Goal: Find specific page/section: Find specific page/section

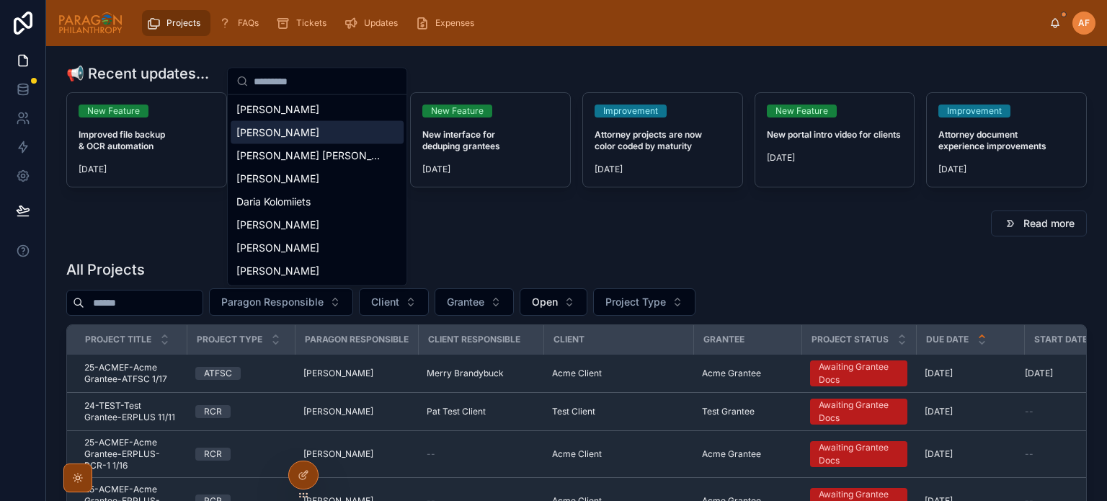
click at [300, 135] on span "[PERSON_NAME]" at bounding box center [277, 132] width 83 height 14
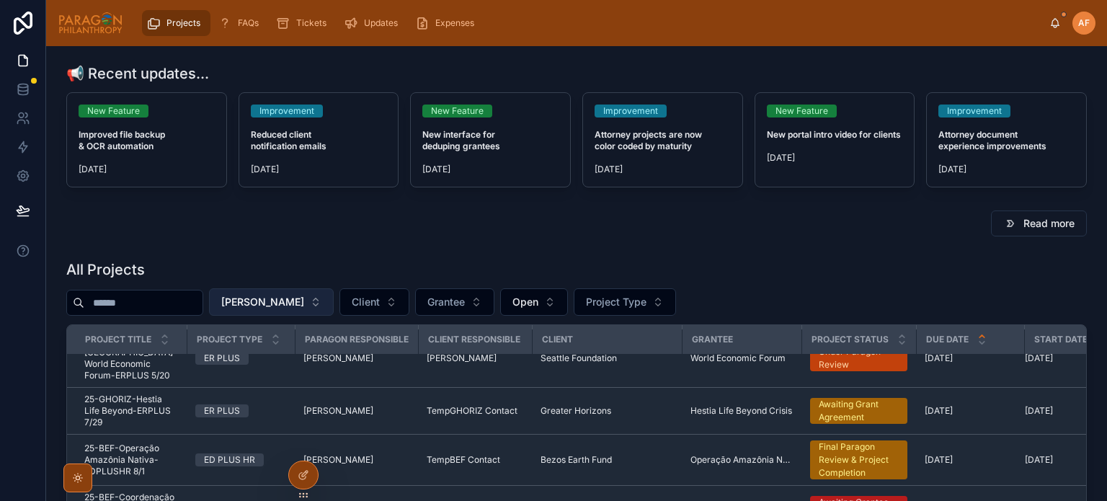
click at [304, 297] on span "[PERSON_NAME]" at bounding box center [262, 302] width 83 height 14
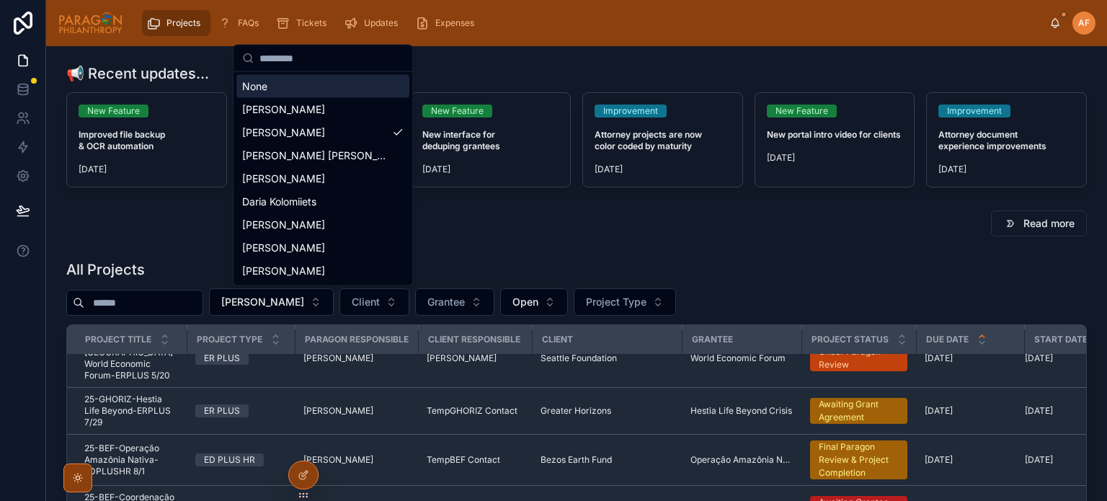
click at [255, 88] on div "None" at bounding box center [322, 86] width 173 height 23
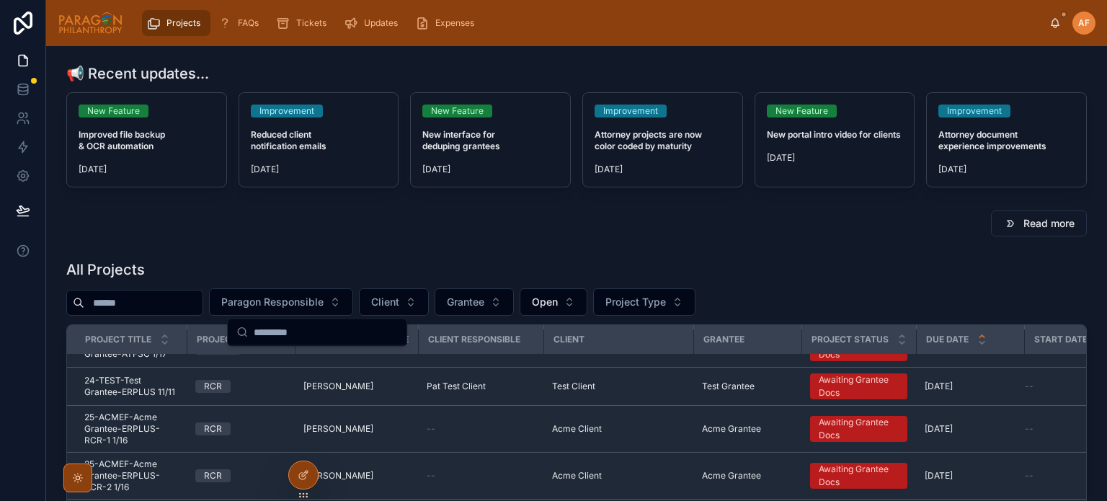
scroll to position [17, 0]
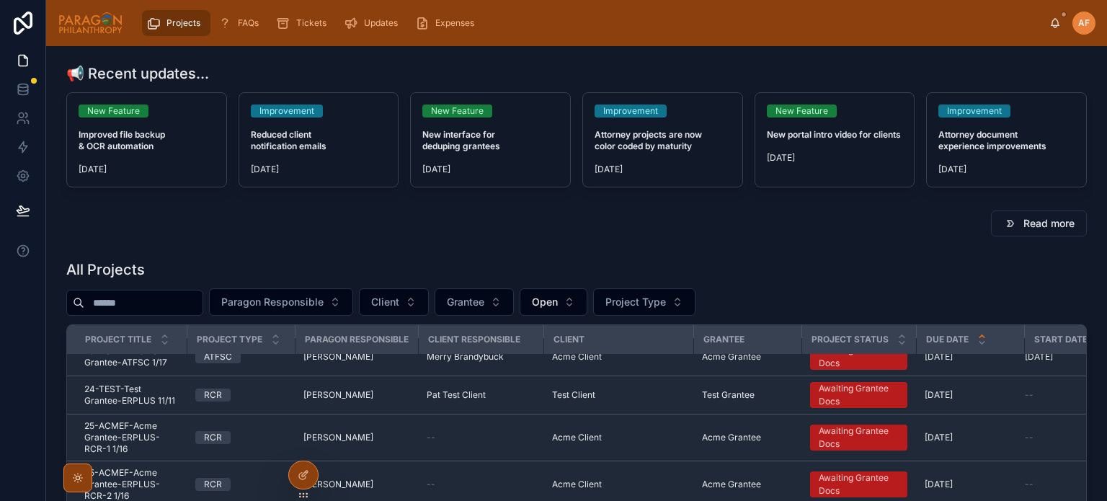
click at [161, 299] on input "text" at bounding box center [143, 303] width 118 height 20
type input "**"
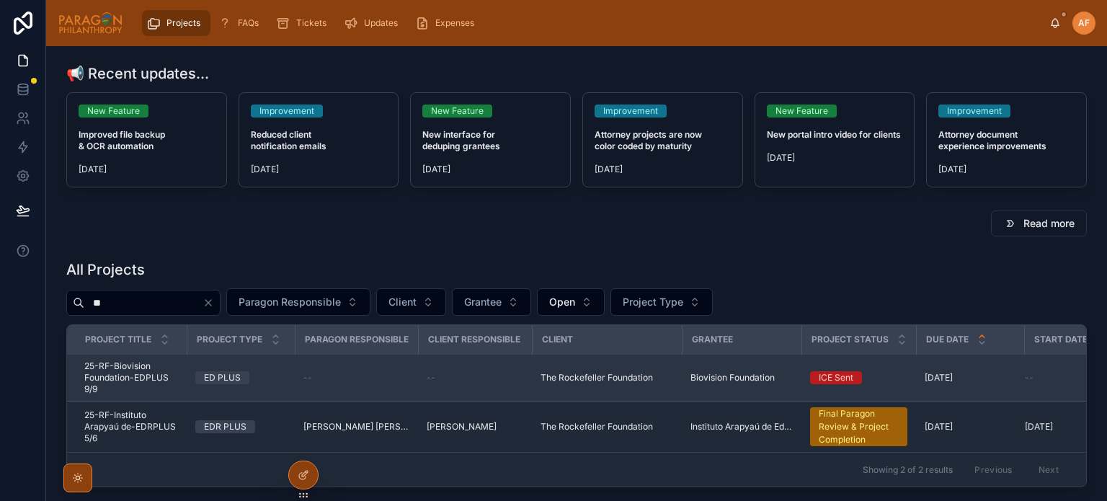
click at [176, 377] on span "25-RF-Biovision Foundation-EDPLUS 9/9" at bounding box center [131, 377] width 94 height 35
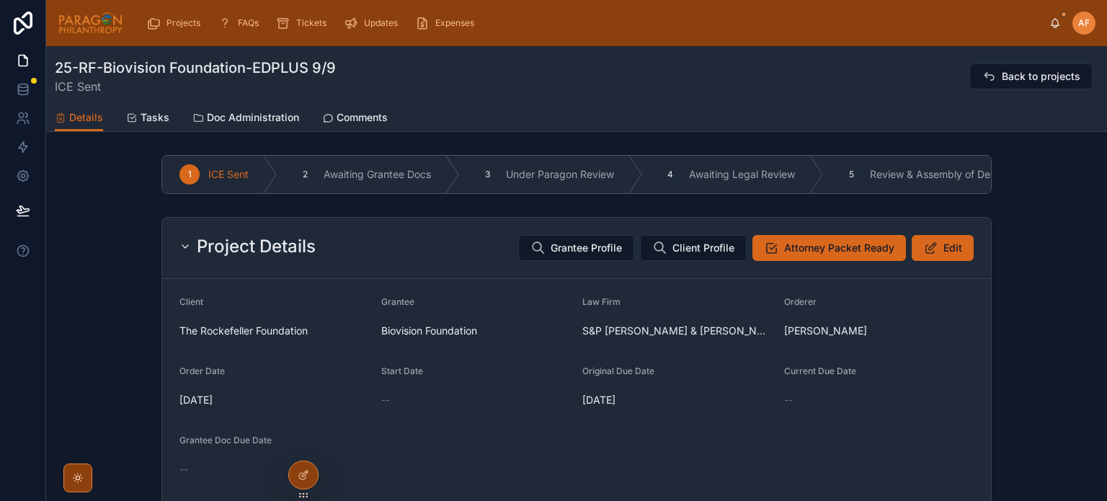
click at [430, 123] on div "Details Tasks Doc Administration Comments" at bounding box center [576, 117] width 1043 height 27
click at [591, 255] on span "Grantee Profile" at bounding box center [585, 248] width 71 height 14
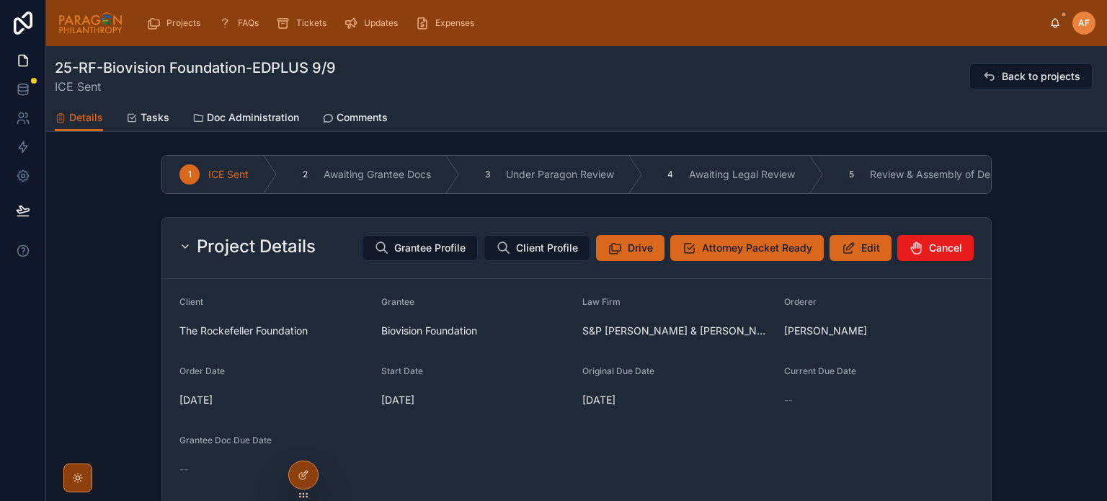
click at [316, 120] on div "Details Tasks Doc Administration Comments" at bounding box center [576, 117] width 1043 height 27
click at [337, 116] on span "Comments" at bounding box center [361, 117] width 51 height 14
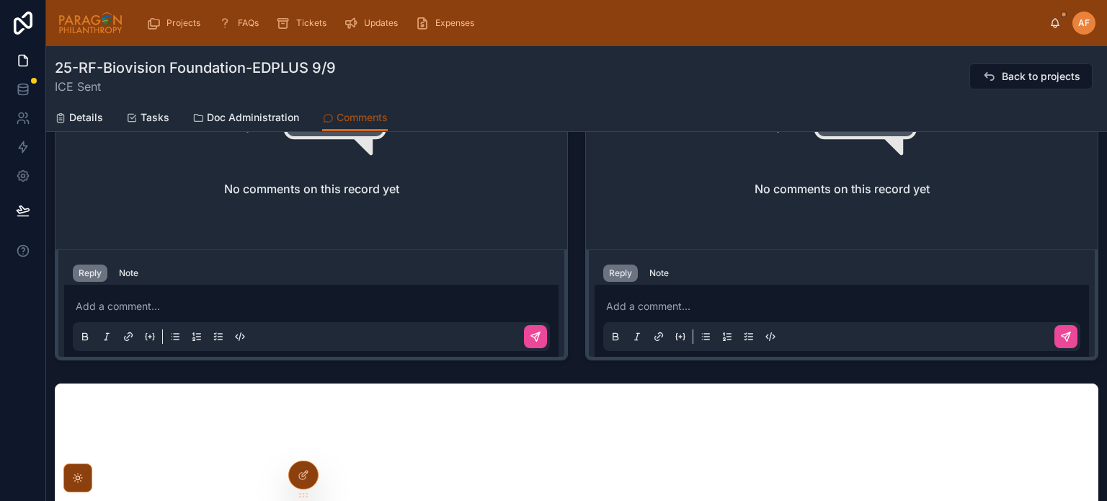
scroll to position [504, 0]
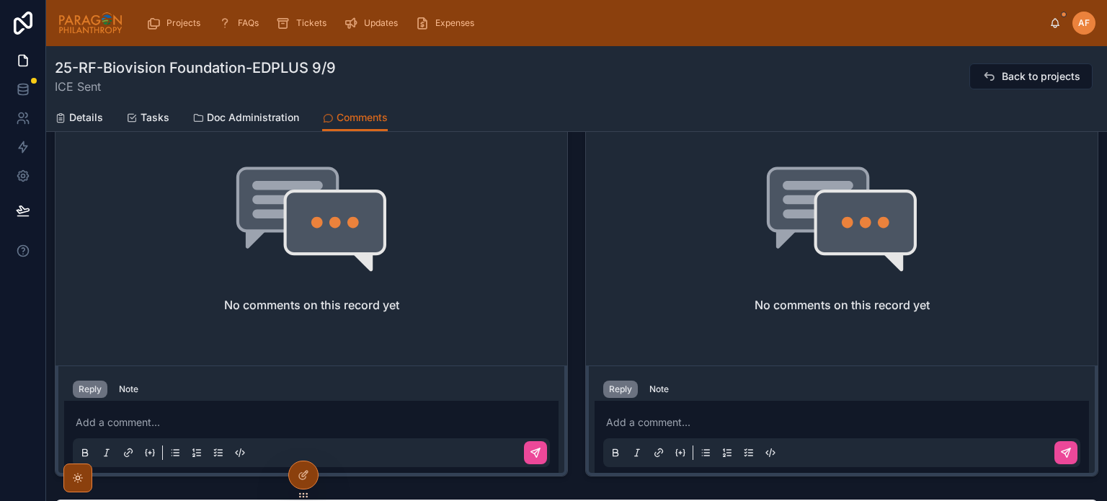
click at [671, 415] on p at bounding box center [844, 422] width 477 height 14
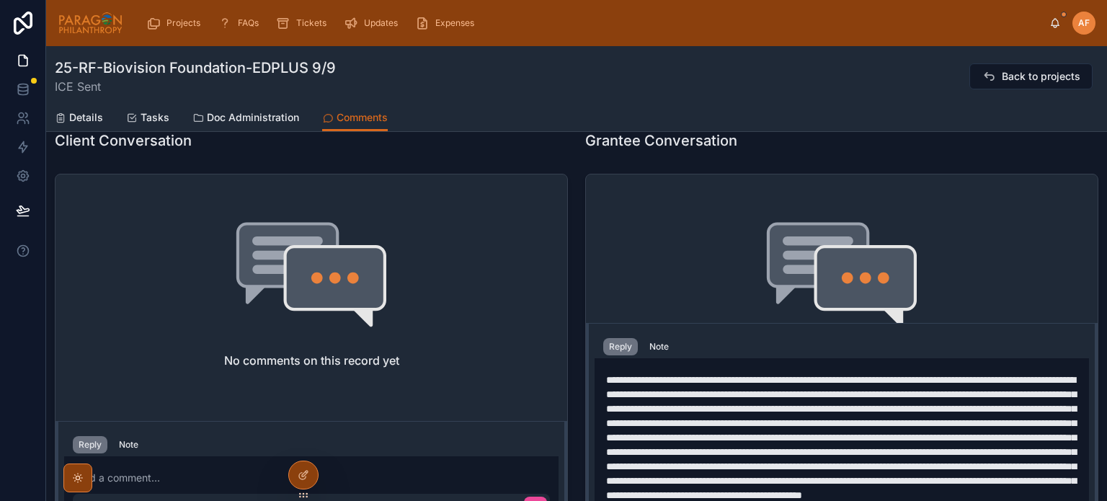
click at [631, 375] on span at bounding box center [841, 437] width 470 height 125
drag, startPoint x: 626, startPoint y: 331, endPoint x: 712, endPoint y: 337, distance: 85.9
click at [712, 375] on span at bounding box center [841, 437] width 470 height 125
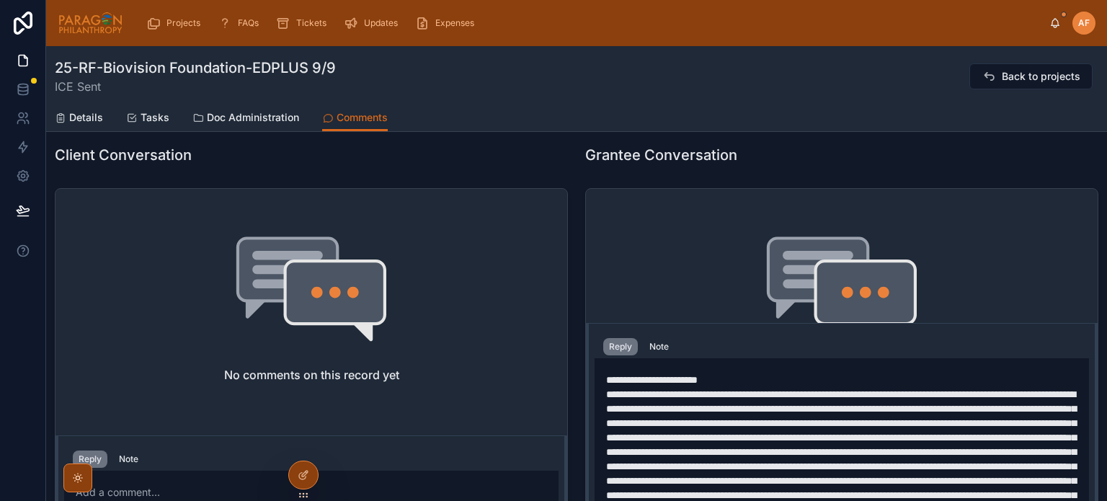
scroll to position [429, 0]
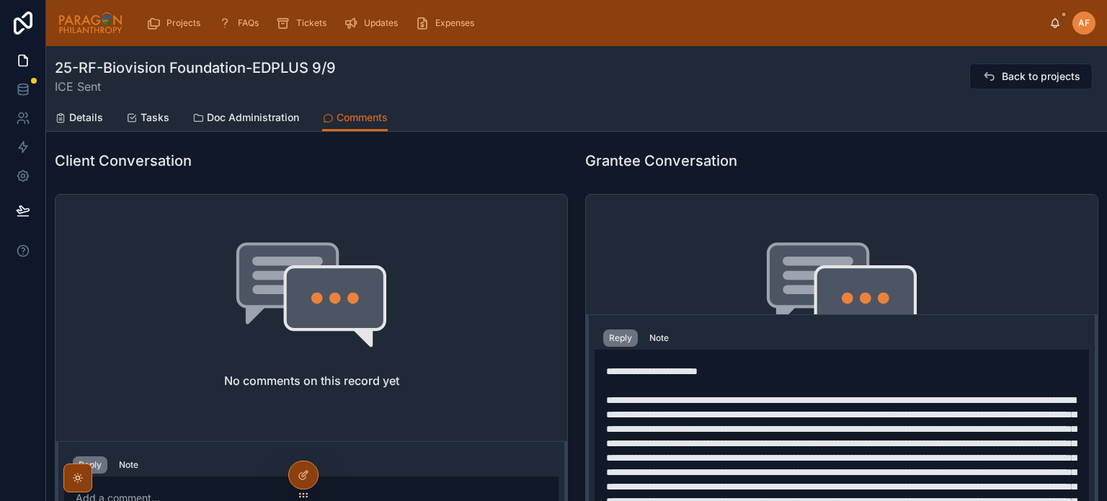
click at [715, 406] on span at bounding box center [841, 457] width 470 height 125
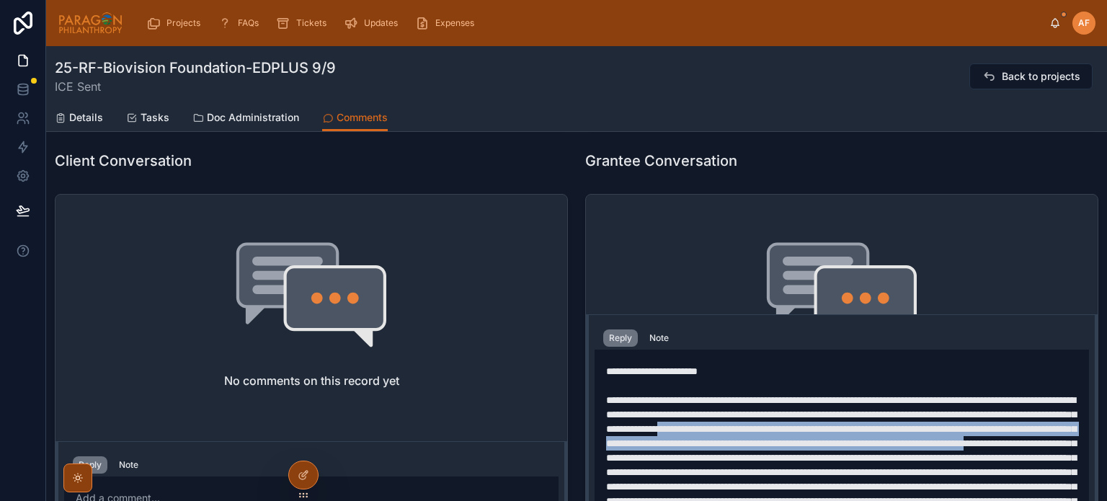
drag, startPoint x: 602, startPoint y: 406, endPoint x: 759, endPoint y: 437, distance: 160.2
click at [759, 437] on span at bounding box center [841, 457] width 470 height 125
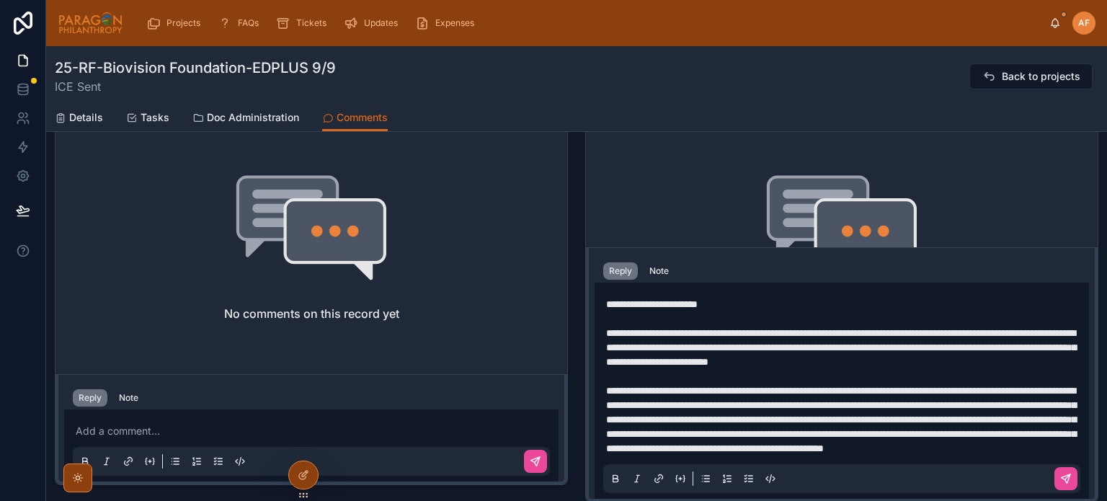
scroll to position [521, 0]
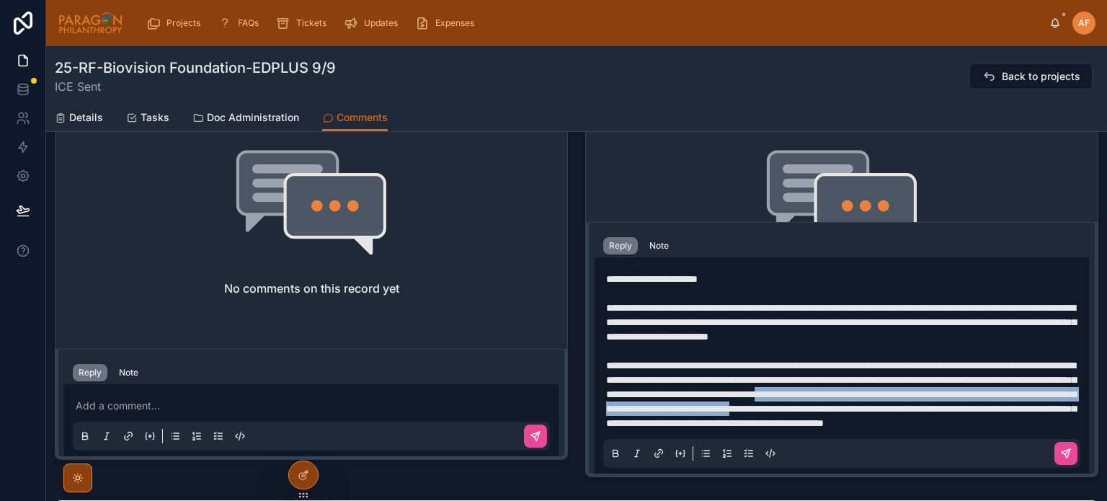
drag, startPoint x: 643, startPoint y: 391, endPoint x: 767, endPoint y: 410, distance: 126.0
click at [770, 411] on span "**********" at bounding box center [841, 394] width 470 height 68
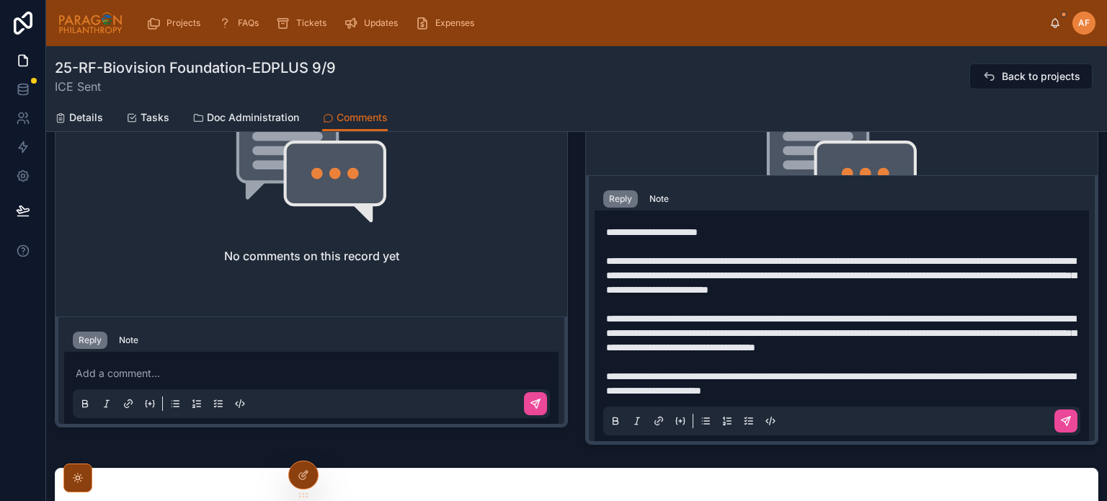
scroll to position [579, 0]
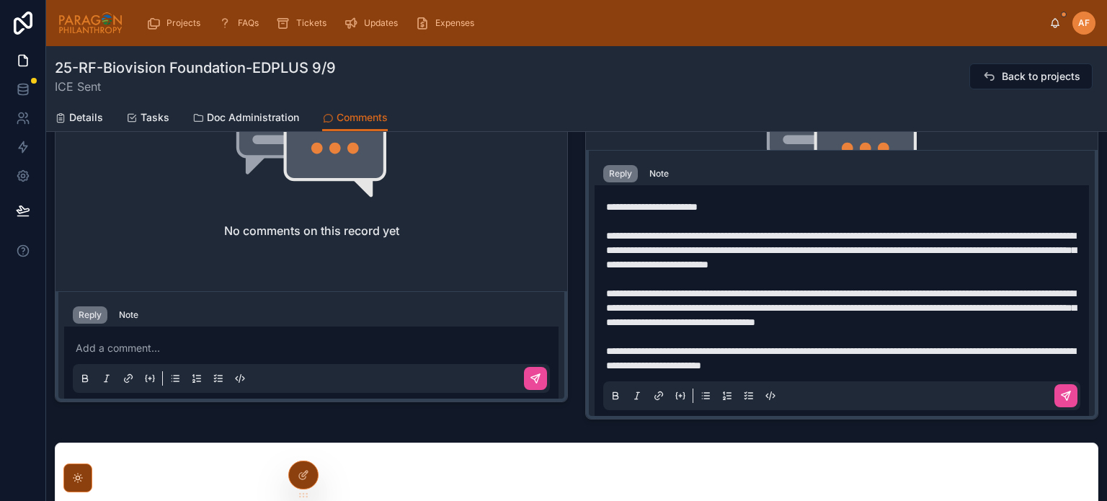
click at [738, 365] on span "**********" at bounding box center [840, 358] width 469 height 24
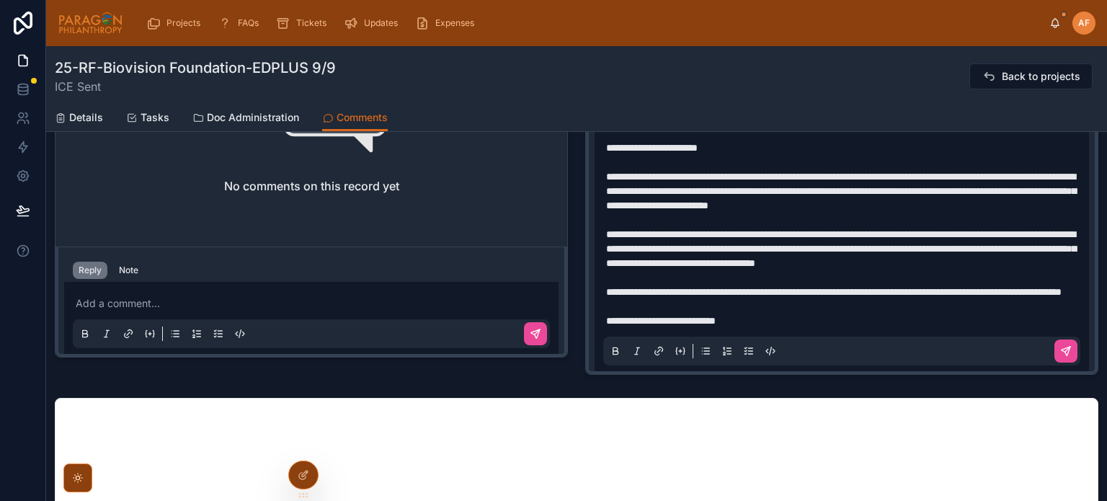
scroll to position [645, 0]
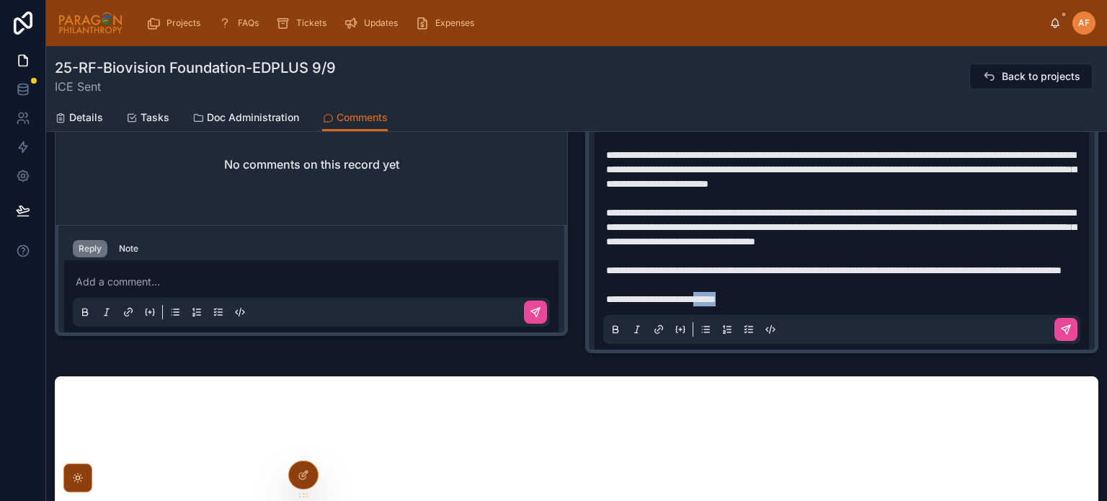
drag, startPoint x: 725, startPoint y: 298, endPoint x: 787, endPoint y: 299, distance: 62.0
click at [785, 301] on p "**********" at bounding box center [844, 299] width 477 height 14
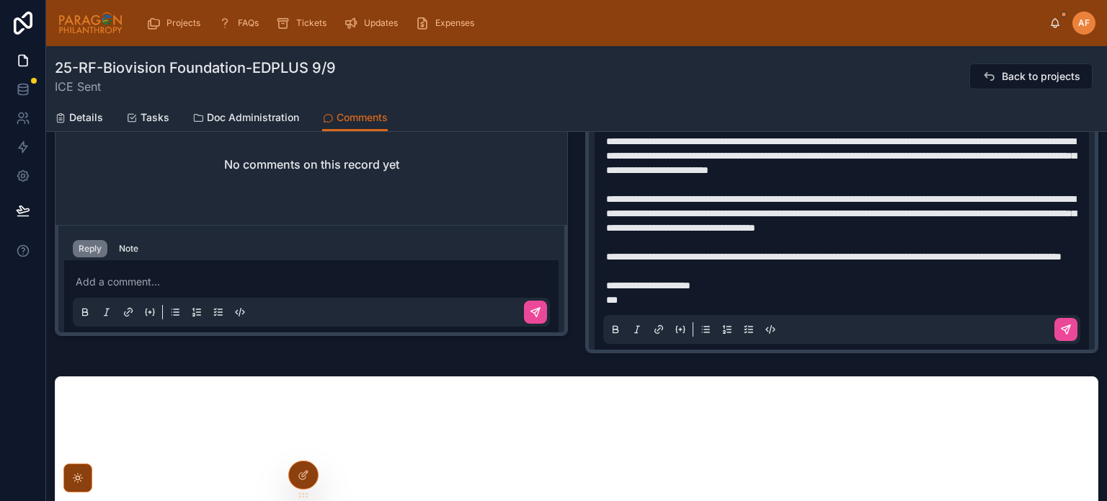
click at [409, 293] on div "Add a comment..." at bounding box center [311, 296] width 477 height 61
click at [766, 241] on p at bounding box center [844, 242] width 477 height 14
click at [1059, 333] on button at bounding box center [1065, 329] width 23 height 23
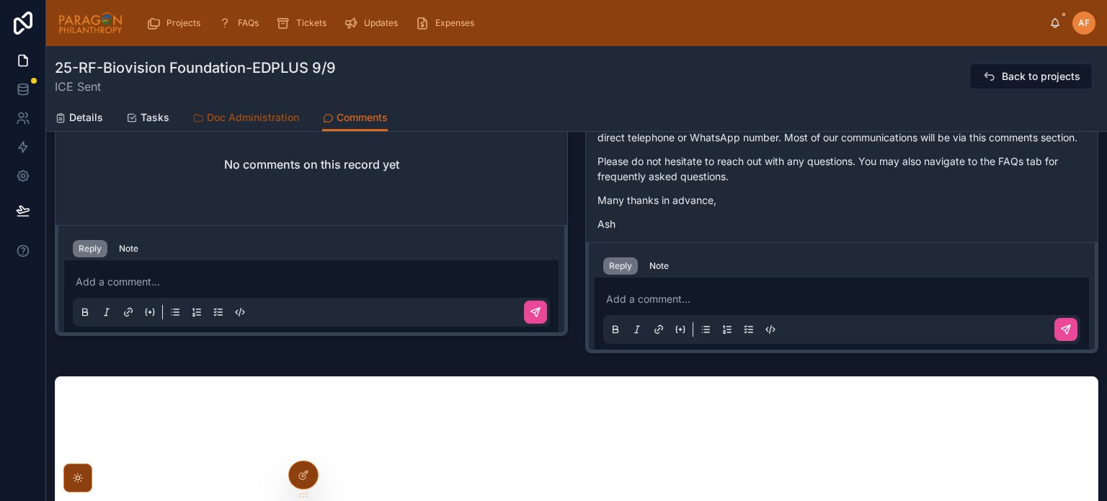
scroll to position [32, 0]
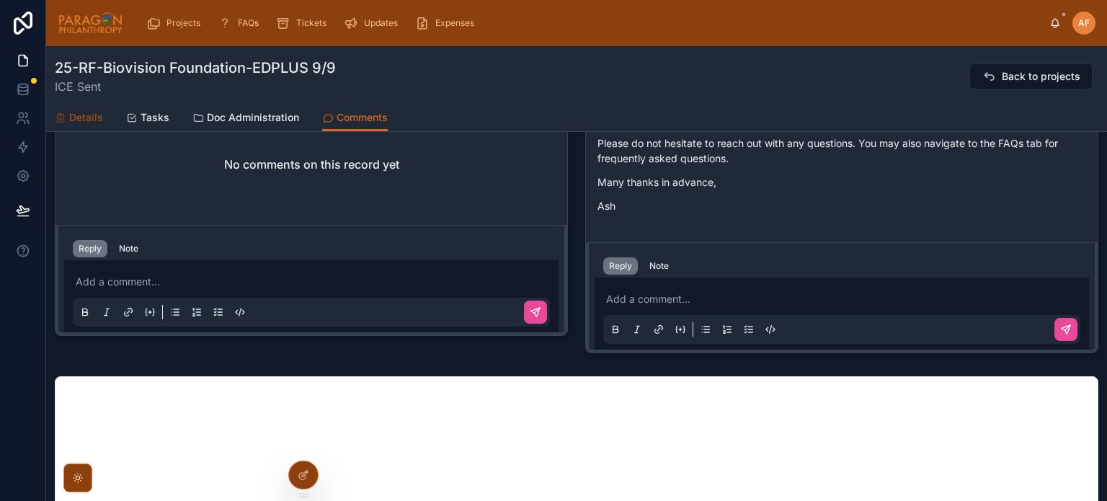
click at [92, 111] on span "Details" at bounding box center [86, 117] width 34 height 14
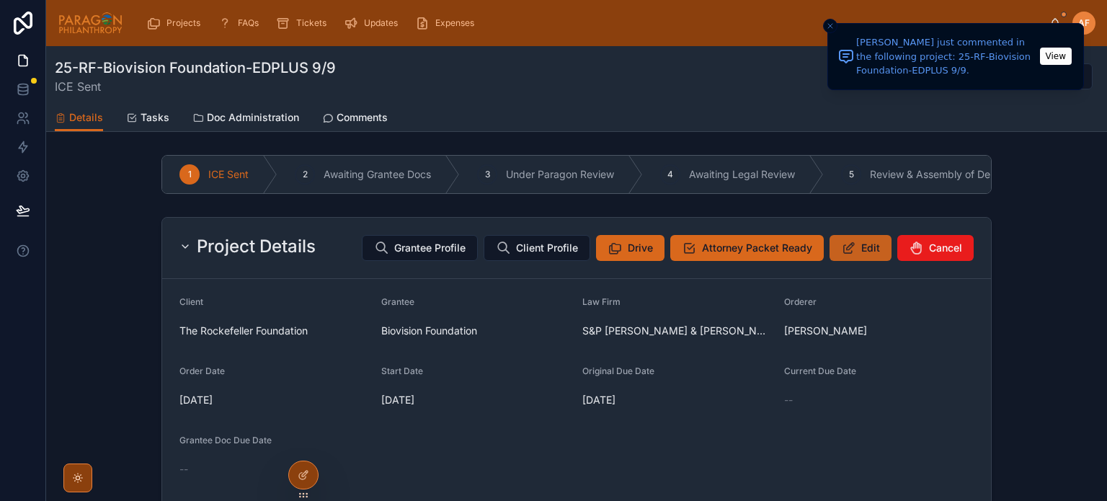
click at [867, 255] on span "Edit" at bounding box center [870, 248] width 19 height 14
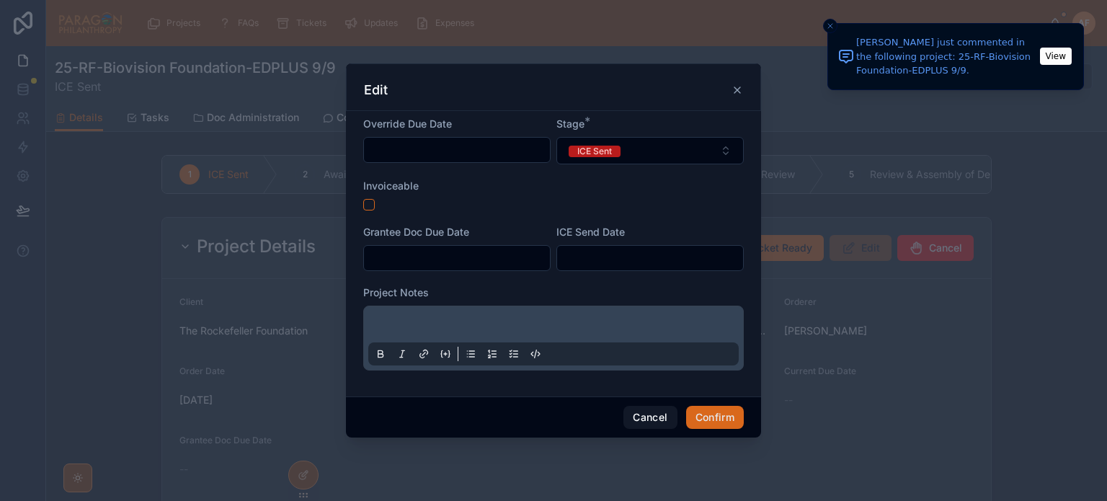
click at [393, 251] on input "text" at bounding box center [457, 258] width 186 height 20
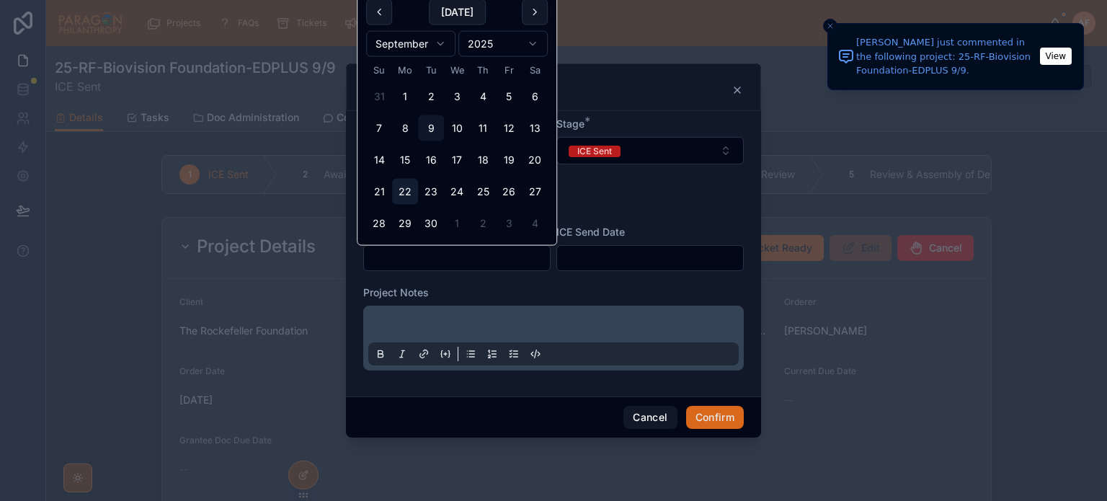
click at [406, 195] on button "22" at bounding box center [405, 192] width 26 height 26
type input "*********"
click at [581, 262] on input "text" at bounding box center [650, 258] width 186 height 20
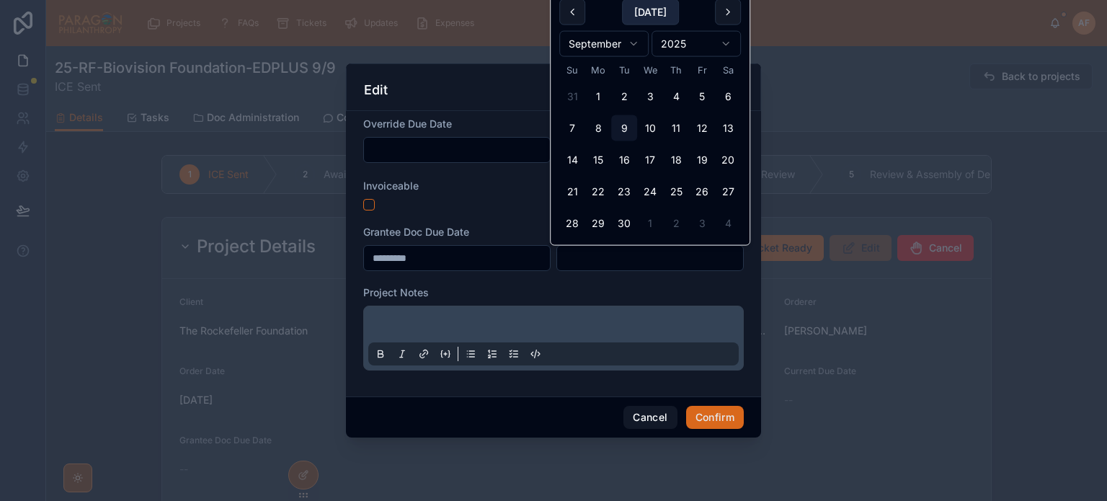
click at [642, 13] on button "[DATE]" at bounding box center [650, 12] width 57 height 26
type input "********"
click at [704, 412] on button "Confirm" at bounding box center [715, 417] width 58 height 23
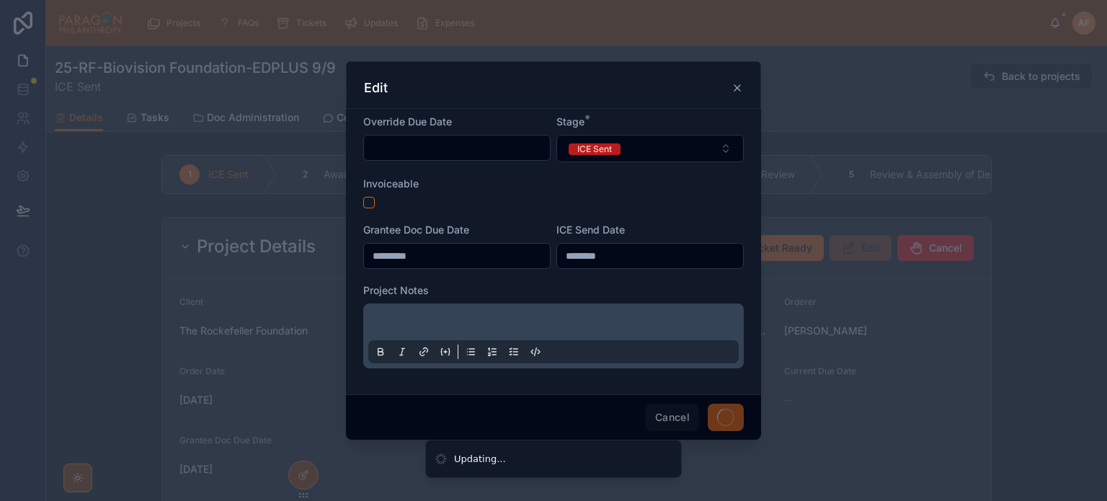
drag, startPoint x: 706, startPoint y: 414, endPoint x: 595, endPoint y: 372, distance: 118.8
click at [705, 414] on div "Cancel" at bounding box center [553, 416] width 415 height 45
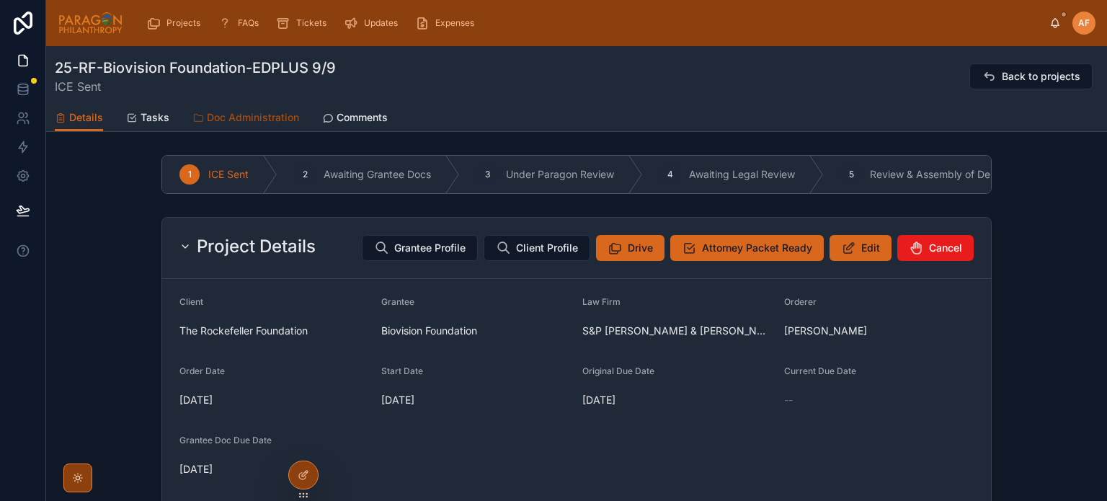
drag, startPoint x: 254, startPoint y: 107, endPoint x: 251, endPoint y: 115, distance: 8.4
click at [254, 107] on link "Doc Administration" at bounding box center [245, 118] width 107 height 29
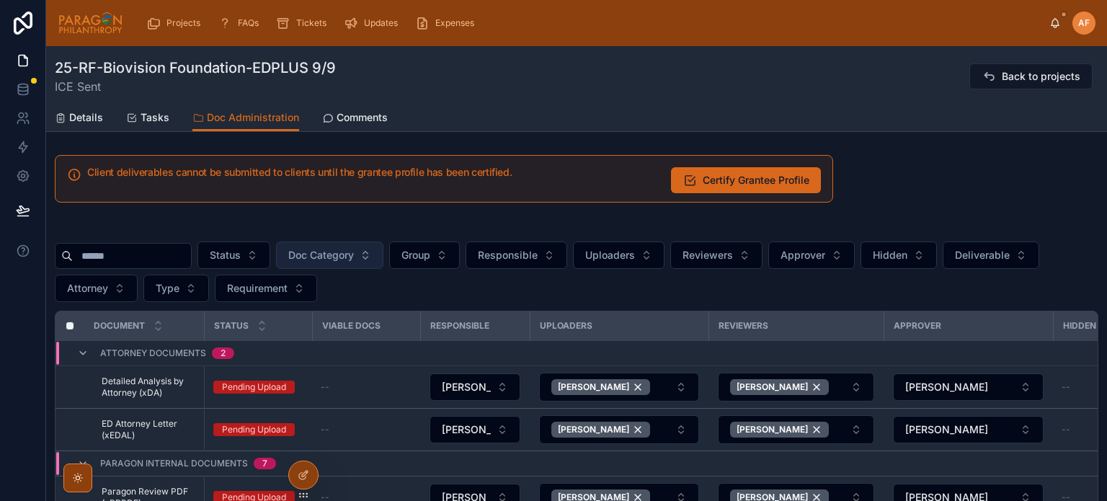
click at [383, 245] on button "Doc Category" at bounding box center [329, 254] width 107 height 27
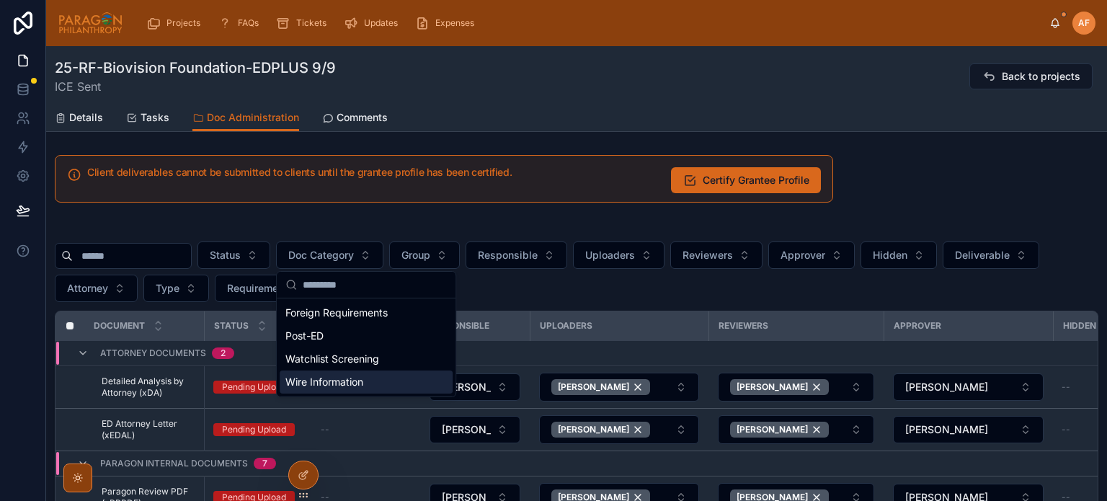
click at [346, 378] on div "Wire Information" at bounding box center [366, 381] width 173 height 23
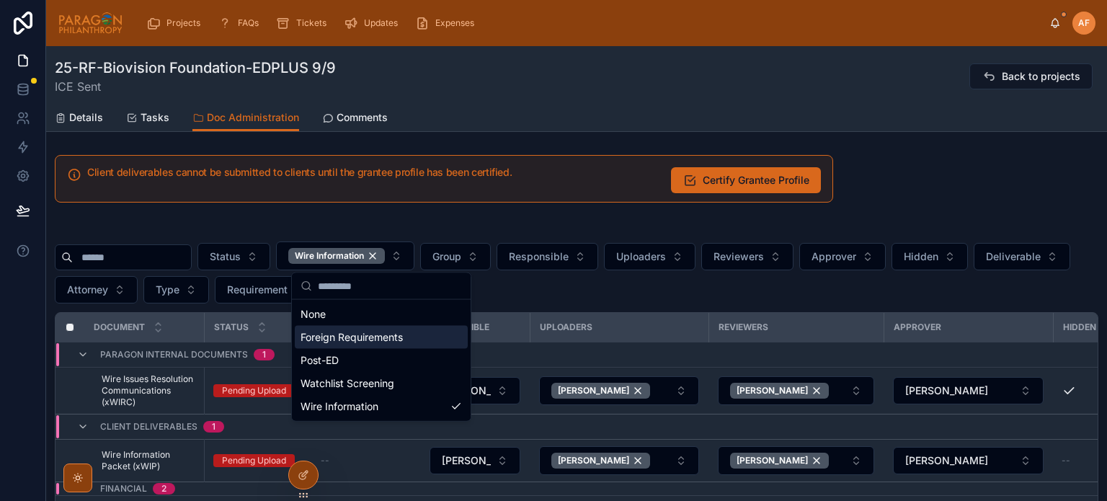
click at [248, 220] on div "Status Wire Information Group Responsible Uploaders Reviewers Approver Hidden D…" at bounding box center [576, 378] width 1061 height 316
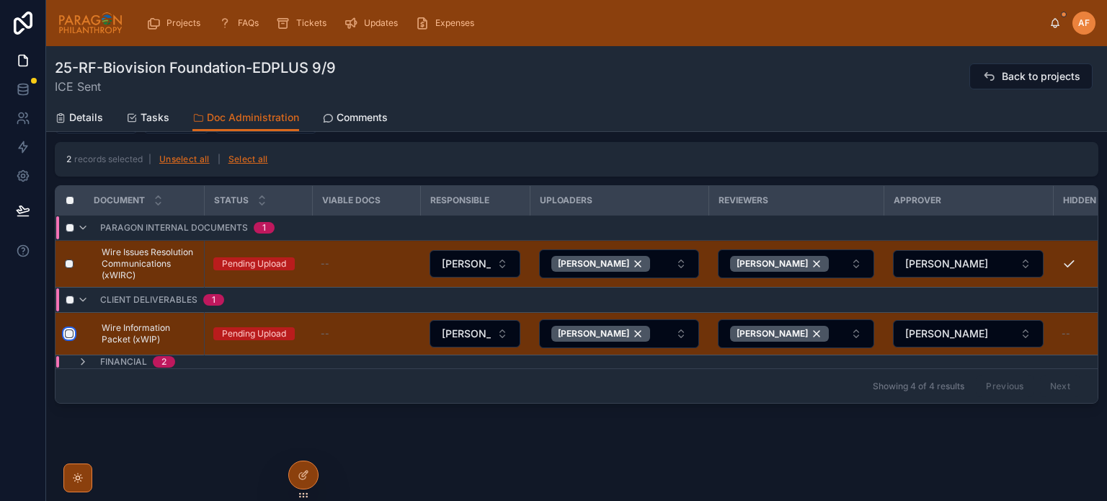
scroll to position [174, 0]
click at [80, 356] on icon at bounding box center [83, 361] width 12 height 12
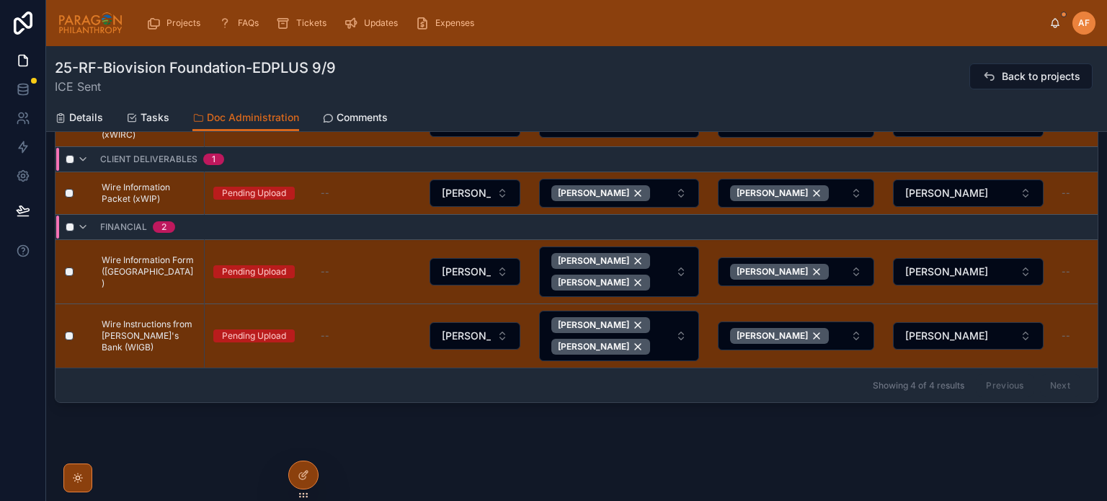
scroll to position [86, 0]
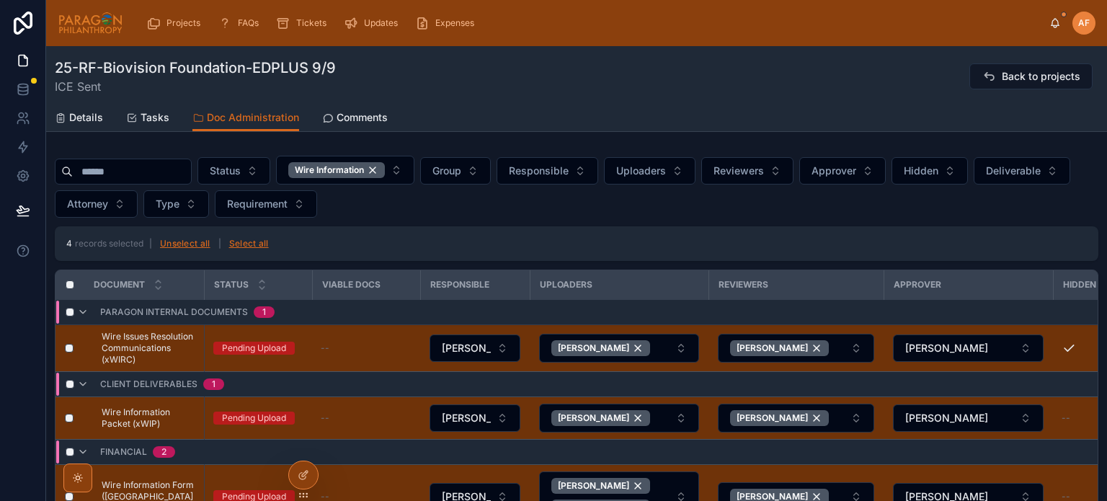
drag, startPoint x: 1050, startPoint y: 295, endPoint x: 1043, endPoint y: 300, distance: 8.7
click at [1046, 295] on th "Approver" at bounding box center [967, 285] width 169 height 30
drag, startPoint x: 1043, startPoint y: 302, endPoint x: 1013, endPoint y: 230, distance: 78.1
click at [1047, 395] on icon at bounding box center [1053, 397] width 12 height 12
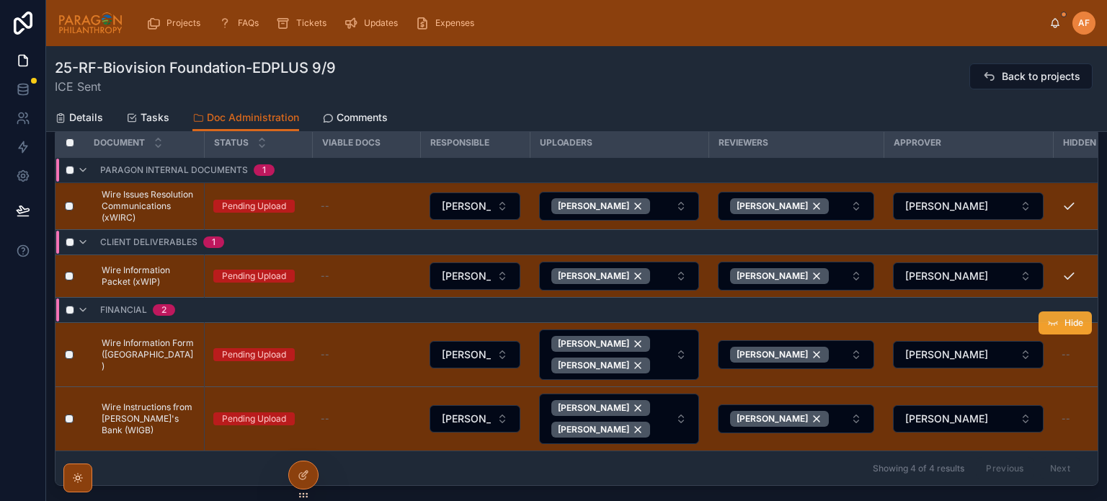
scroll to position [230, 0]
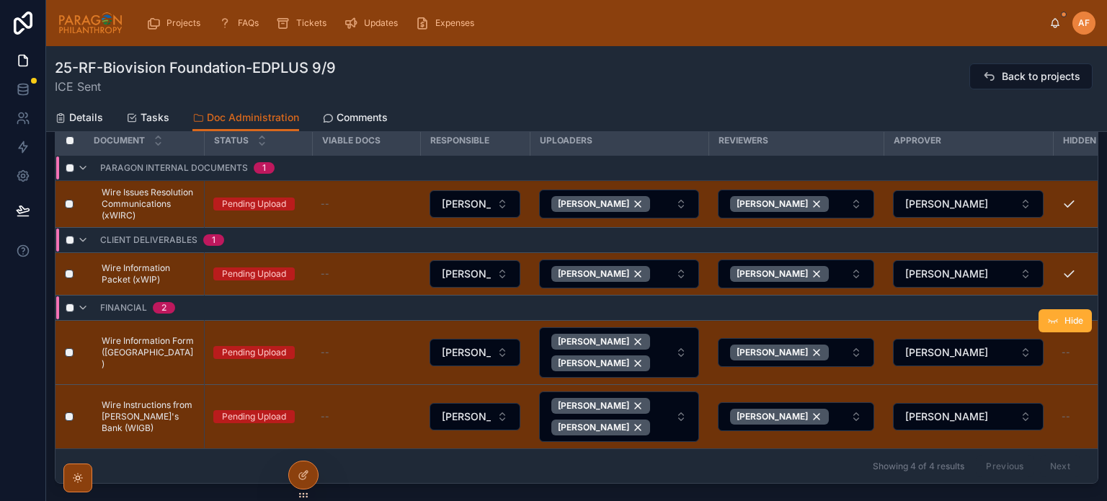
drag, startPoint x: 1043, startPoint y: 316, endPoint x: 1046, endPoint y: 380, distance: 63.5
click at [1046, 380] on td "[PERSON_NAME]" at bounding box center [967, 353] width 169 height 64
click at [1061, 368] on div "Hide" at bounding box center [1064, 384] width 53 height 63
click at [1064, 379] on span "Hide" at bounding box center [1073, 385] width 19 height 12
click at [1064, 315] on span "Hide" at bounding box center [1073, 321] width 19 height 12
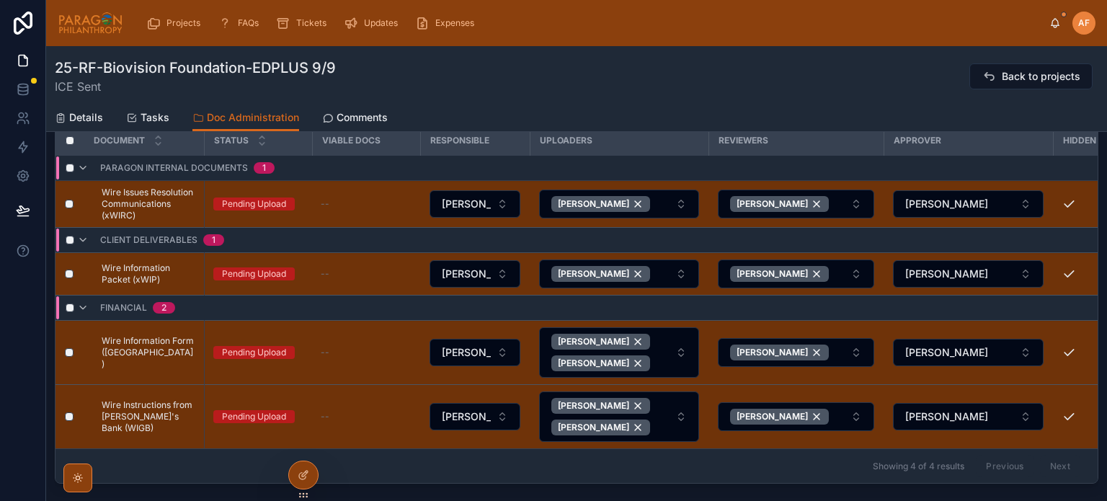
click at [609, 50] on div "25-RF-Biovision Foundation-EDPLUS 9/9 ICE Sent Back to projects" at bounding box center [576, 75] width 1043 height 58
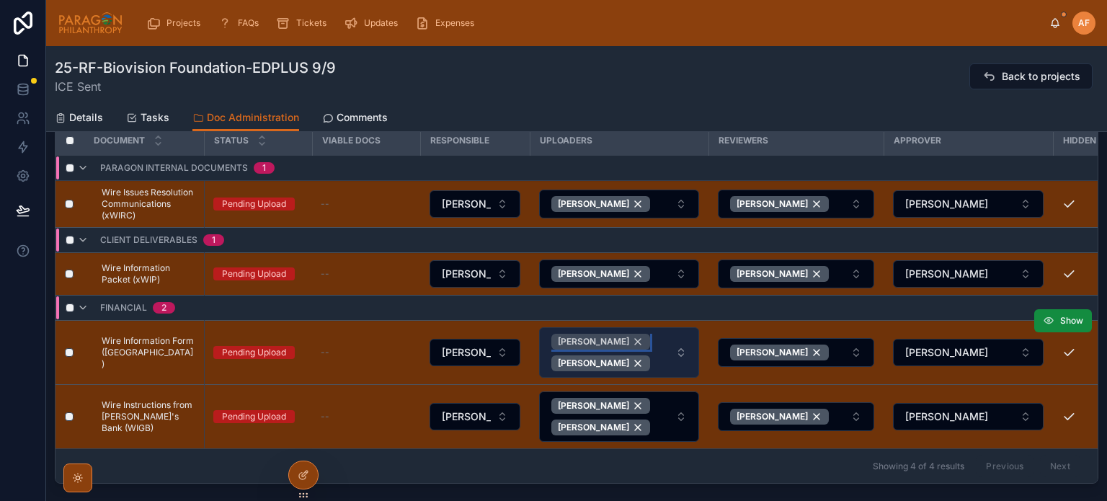
click at [634, 337] on div "[PERSON_NAME]" at bounding box center [600, 342] width 99 height 16
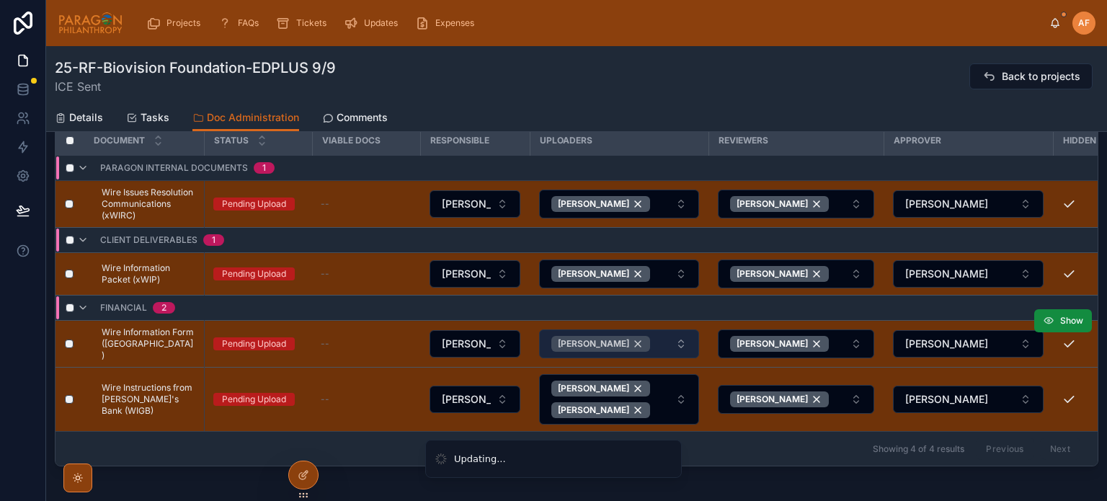
click at [648, 340] on div "[PERSON_NAME]" at bounding box center [600, 344] width 99 height 16
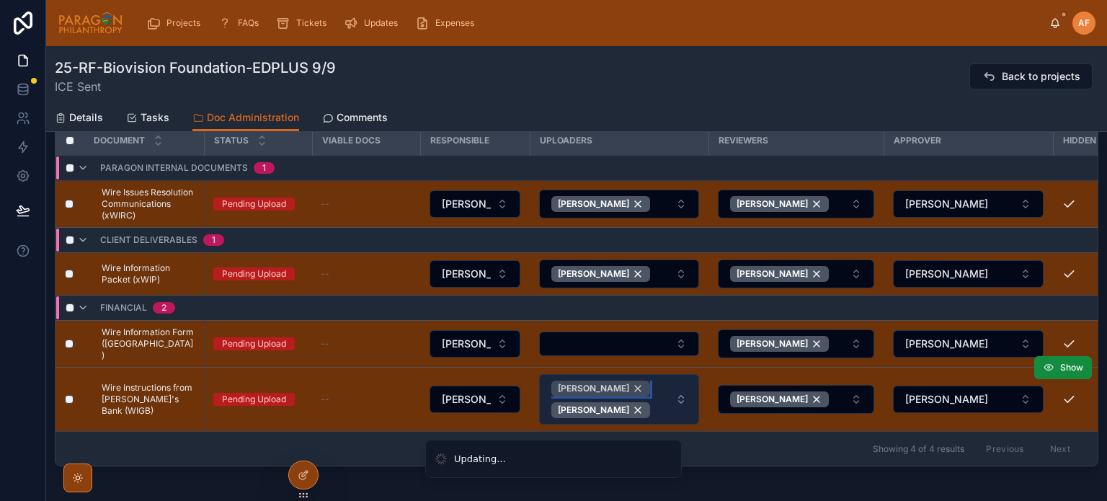
click at [637, 380] on div "[PERSON_NAME]" at bounding box center [600, 388] width 99 height 16
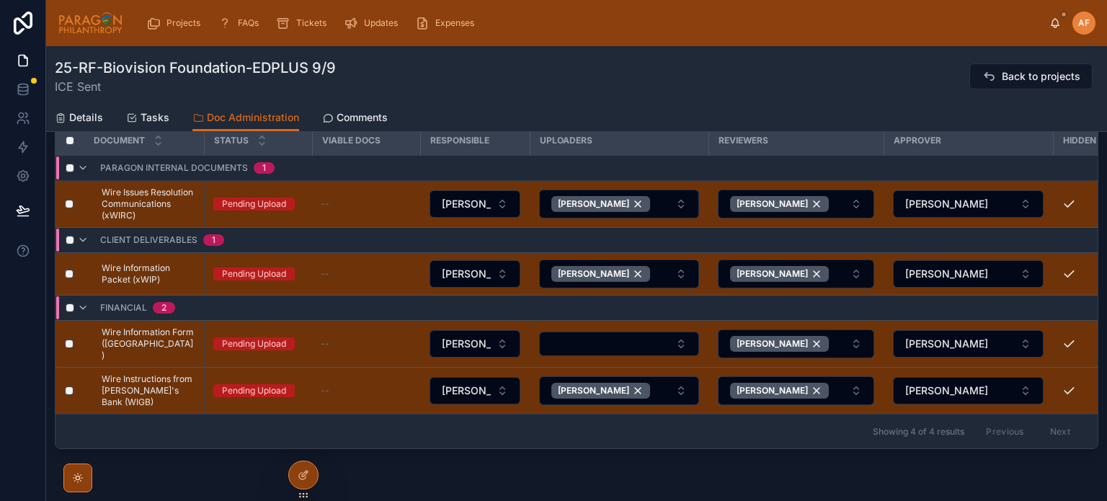
click at [648, 388] on div "[PERSON_NAME]" at bounding box center [600, 391] width 99 height 16
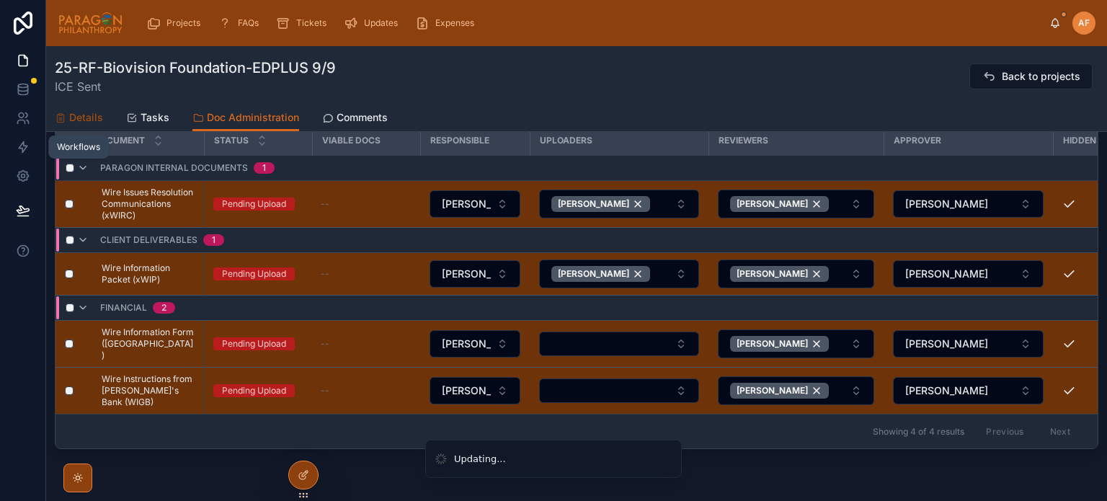
click at [69, 117] on span "Details" at bounding box center [86, 117] width 34 height 14
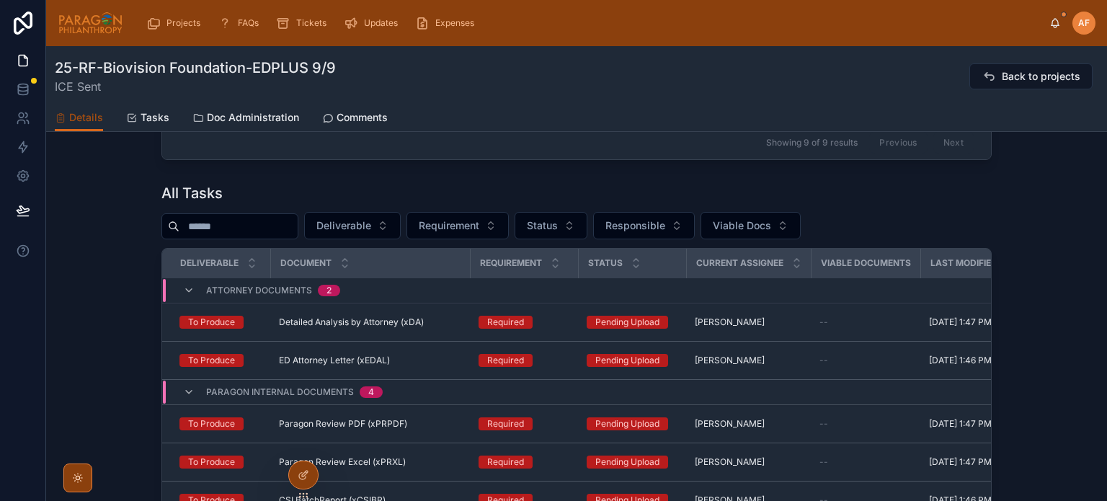
scroll to position [360, 0]
